Goal: Task Accomplishment & Management: Complete application form

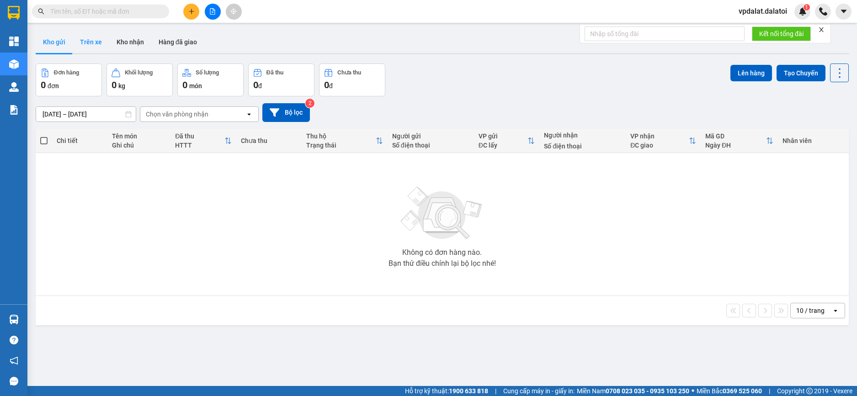
click at [93, 40] on button "Trên xe" at bounding box center [91, 42] width 37 height 22
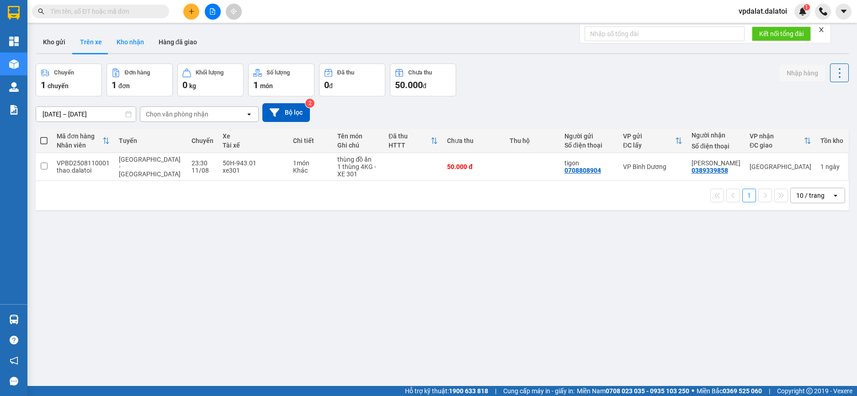
click at [132, 38] on button "Kho nhận" at bounding box center [130, 42] width 42 height 22
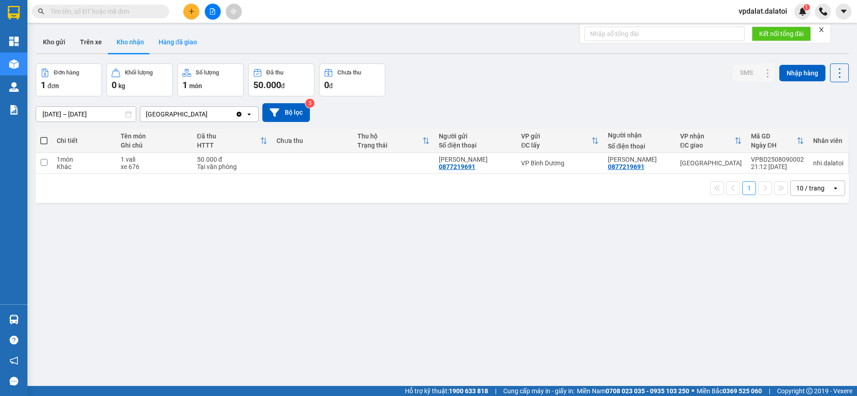
click at [186, 42] on button "Hàng đã giao" at bounding box center [177, 42] width 53 height 22
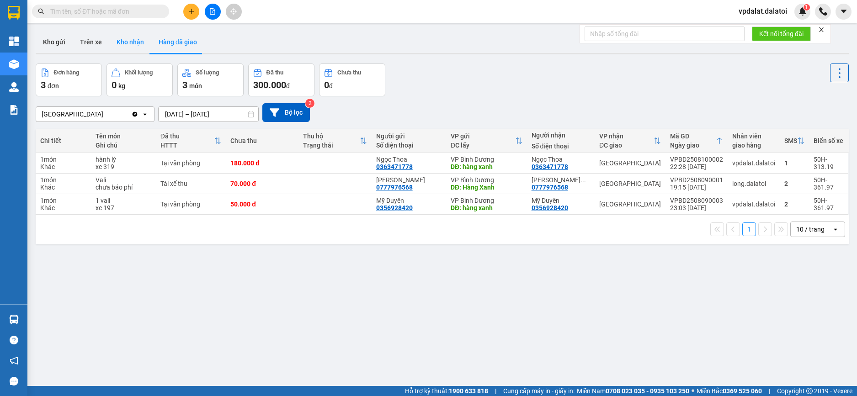
click at [130, 37] on button "Kho nhận" at bounding box center [130, 42] width 42 height 22
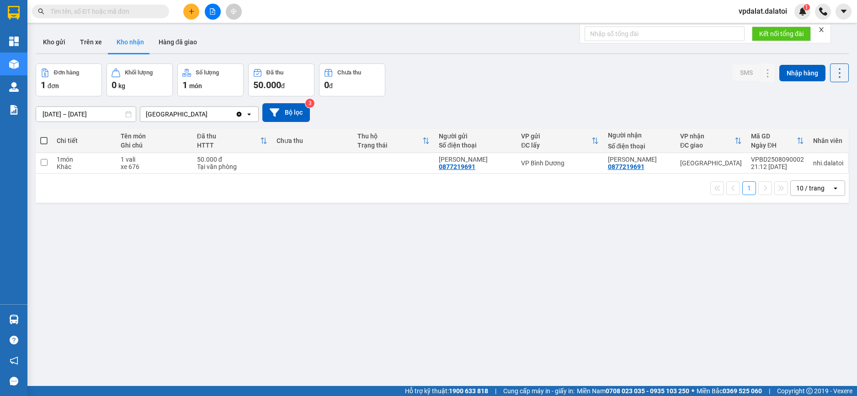
click at [769, 15] on span "vpdalat.dalatoi" at bounding box center [762, 10] width 63 height 11
click at [757, 34] on li "Đăng xuất" at bounding box center [762, 28] width 64 height 15
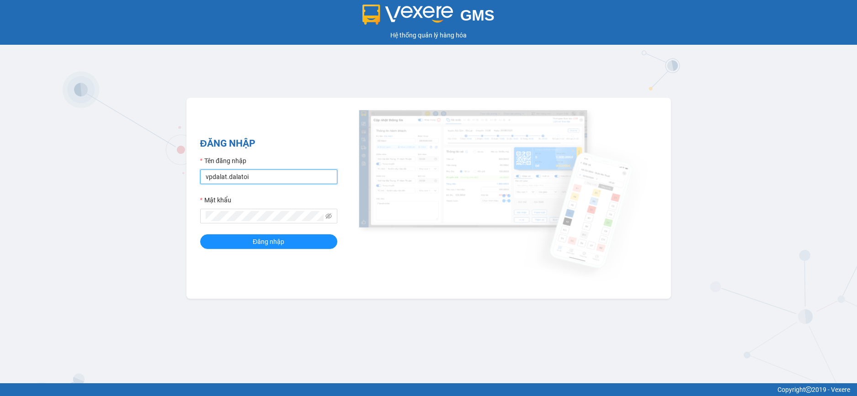
drag, startPoint x: 313, startPoint y: 180, endPoint x: 306, endPoint y: 182, distance: 7.2
click at [312, 180] on input "vpdalat.dalatoi" at bounding box center [268, 177] width 137 height 15
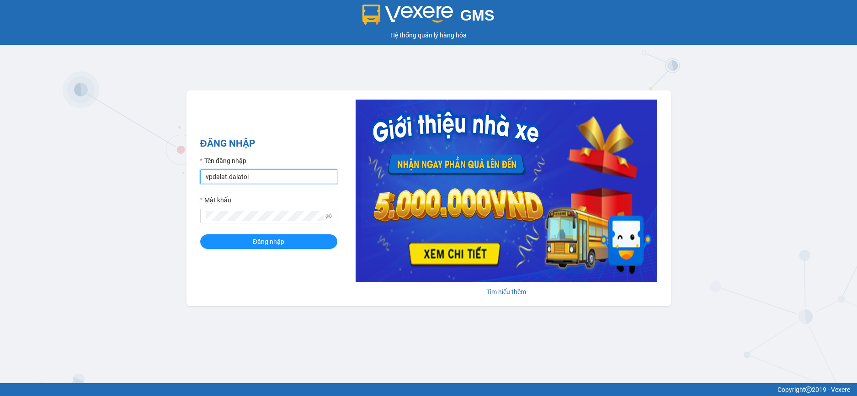
type input "thao97.dalatoi"
click at [287, 243] on button "Đăng nhập" at bounding box center [268, 241] width 137 height 15
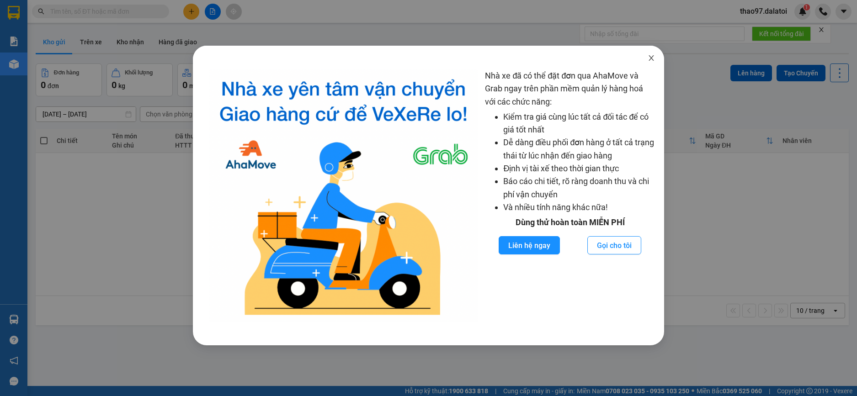
click at [646, 56] on span "Close" at bounding box center [651, 59] width 26 height 26
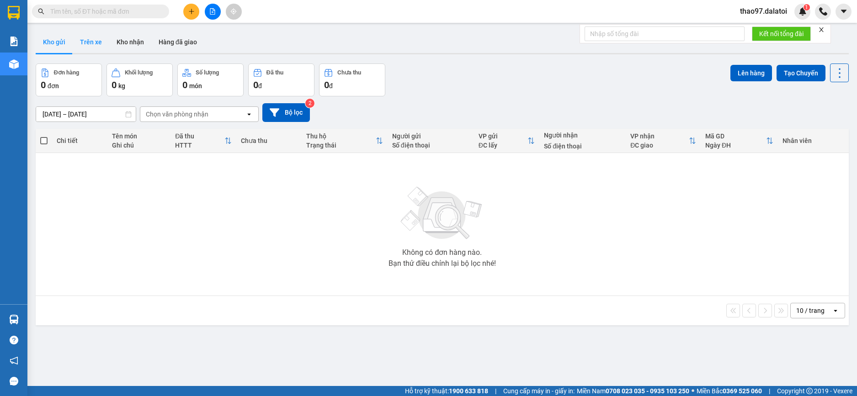
click at [87, 42] on button "Trên xe" at bounding box center [91, 42] width 37 height 22
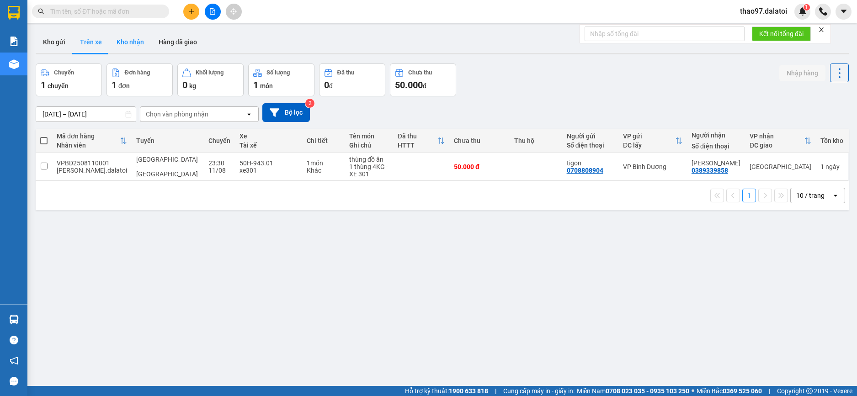
click at [130, 44] on button "Kho nhận" at bounding box center [130, 42] width 42 height 22
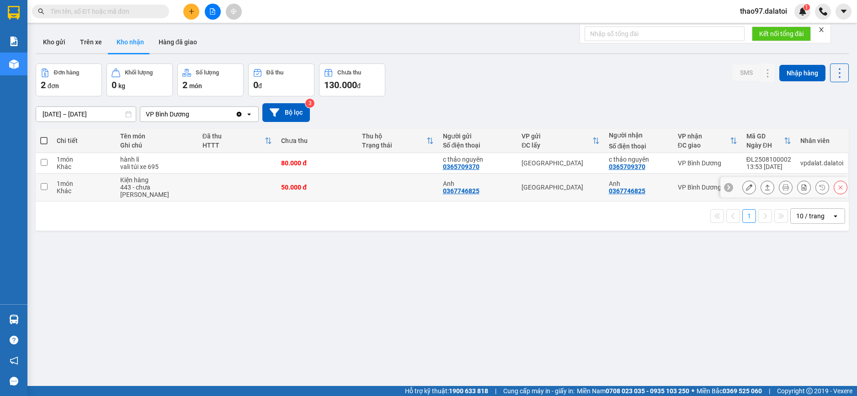
click at [44, 185] on input "checkbox" at bounding box center [44, 186] width 7 height 7
checkbox input "true"
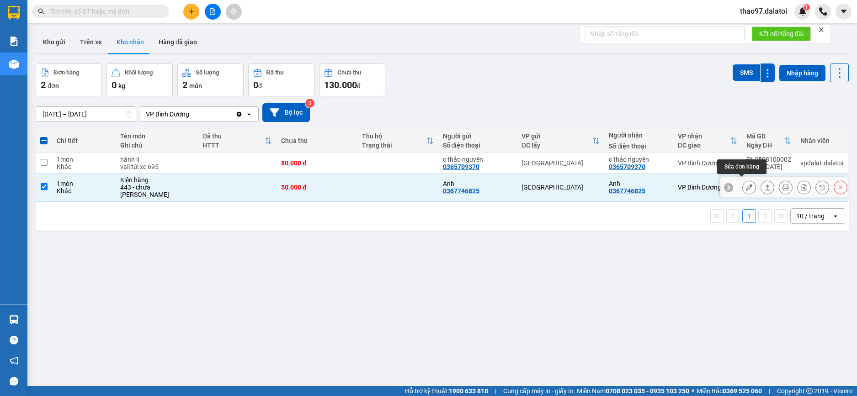
click at [746, 186] on icon at bounding box center [749, 187] width 6 height 6
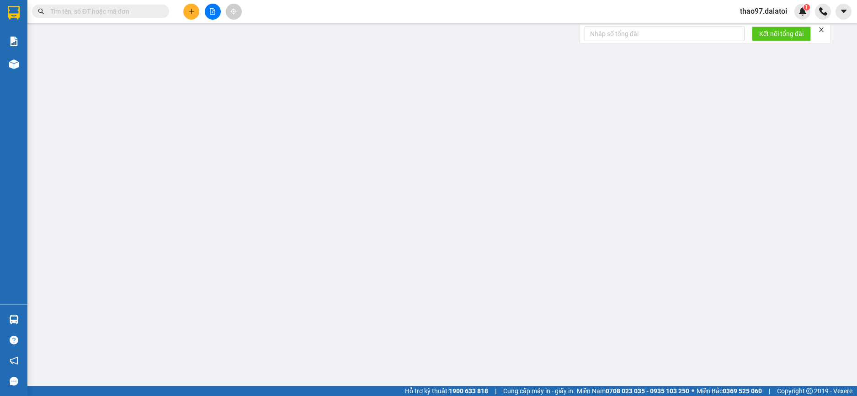
type input "0367746825"
type input "Anh"
type input "0367746825"
type input "Anh"
type input "50.000"
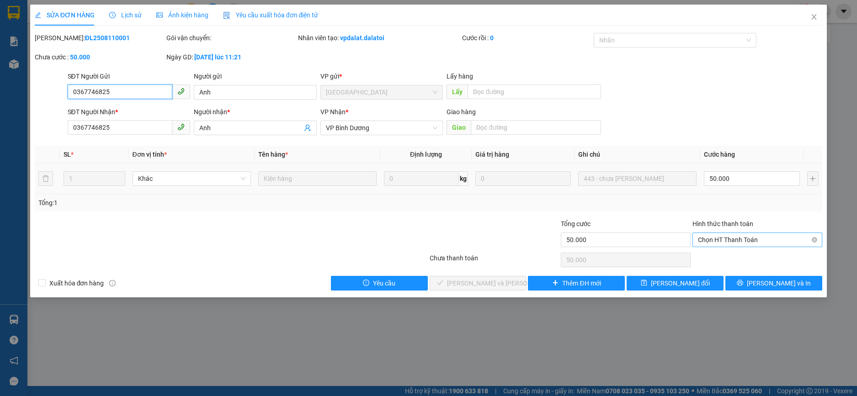
click at [727, 242] on span "Chọn HT Thanh Toán" at bounding box center [757, 240] width 119 height 14
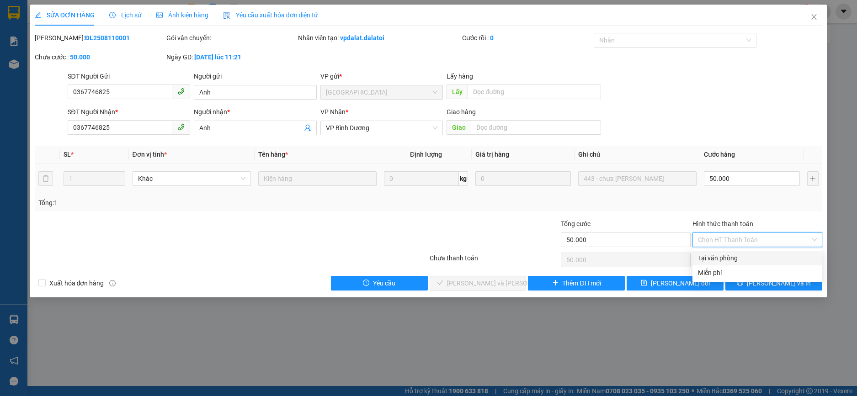
click at [718, 256] on div "Tại văn phòng" at bounding box center [757, 258] width 119 height 10
type input "0"
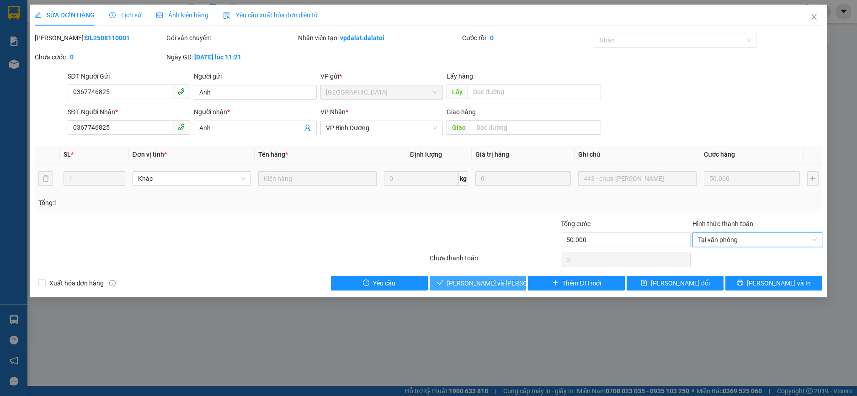
click at [478, 282] on span "Lưu và Giao hàng" at bounding box center [508, 283] width 123 height 10
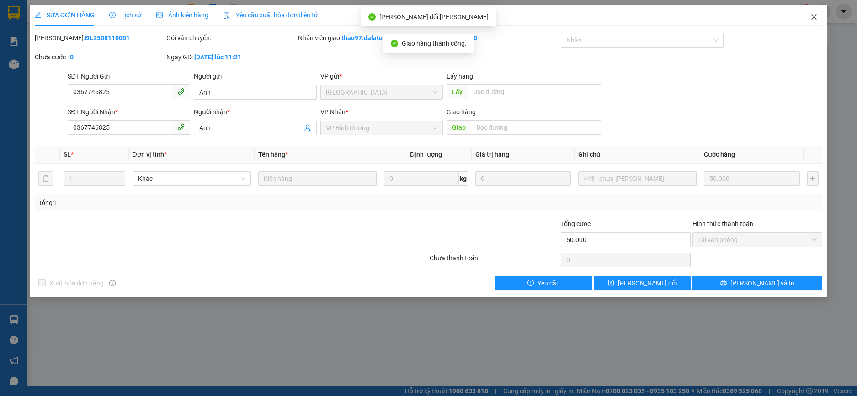
click at [814, 17] on icon "close" at bounding box center [814, 16] width 5 height 5
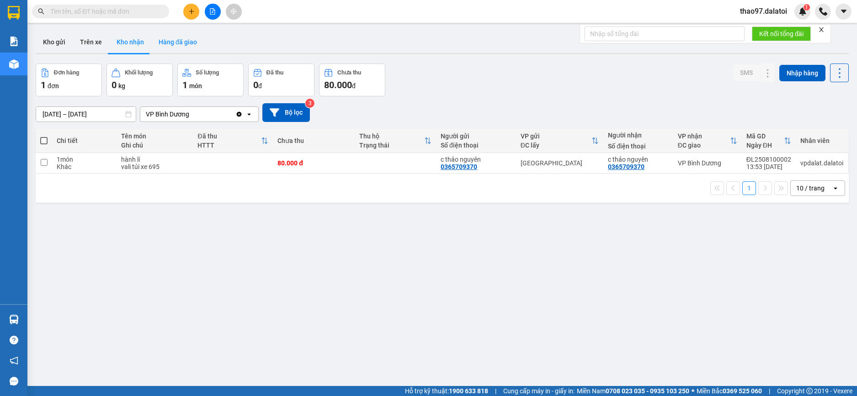
click at [189, 40] on button "Hàng đã giao" at bounding box center [177, 42] width 53 height 22
